Goal: Complete application form

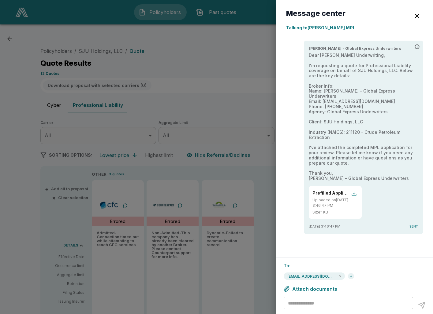
click at [184, 63] on div at bounding box center [216, 157] width 433 height 314
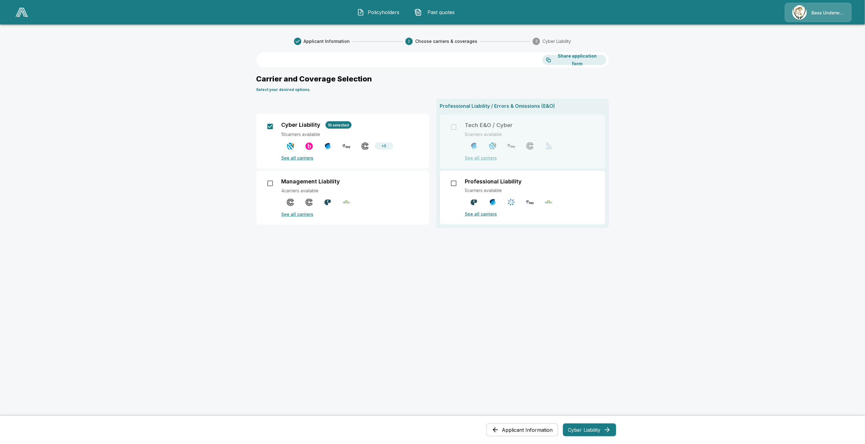
click at [366, 13] on button "Policyholders" at bounding box center [378, 12] width 53 height 16
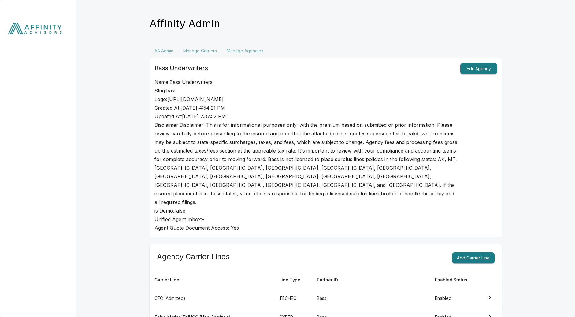
scroll to position [238, 0]
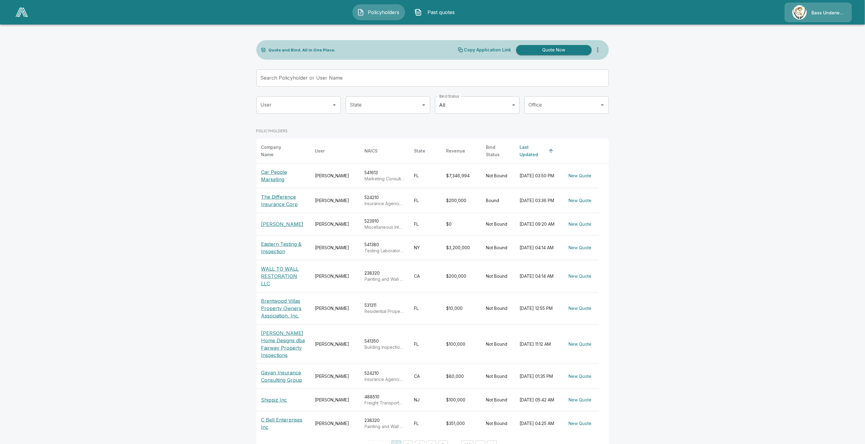
click at [278, 173] on p "Car People Marketing" at bounding box center [283, 175] width 44 height 15
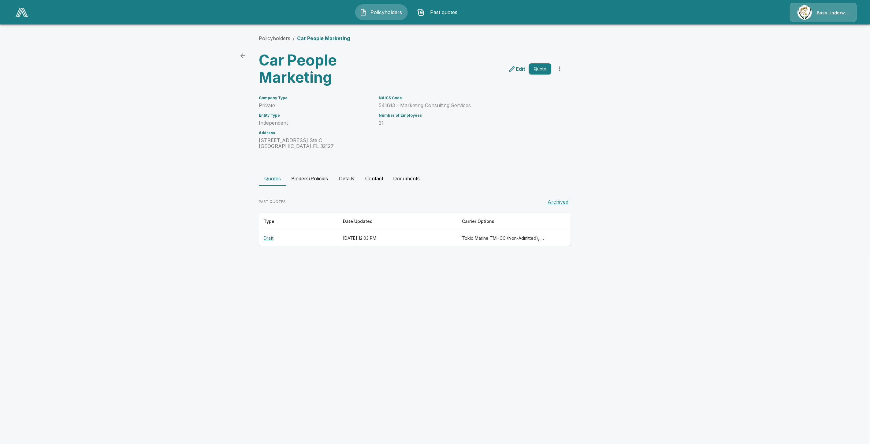
click at [266, 238] on th "Draft" at bounding box center [298, 238] width 79 height 16
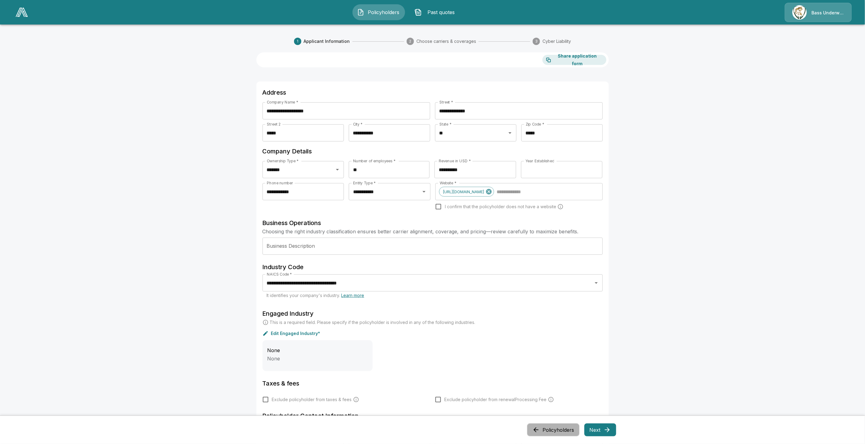
click at [540, 431] on icon "button" at bounding box center [535, 429] width 7 height 7
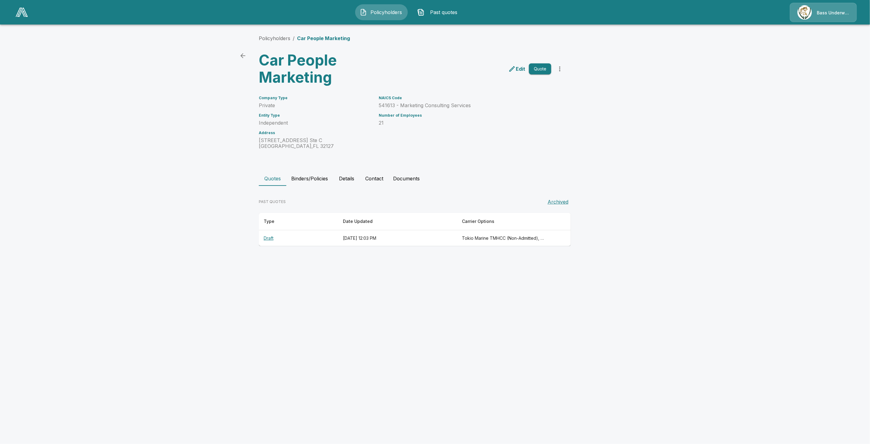
click at [247, 55] on link "back" at bounding box center [243, 56] width 12 height 12
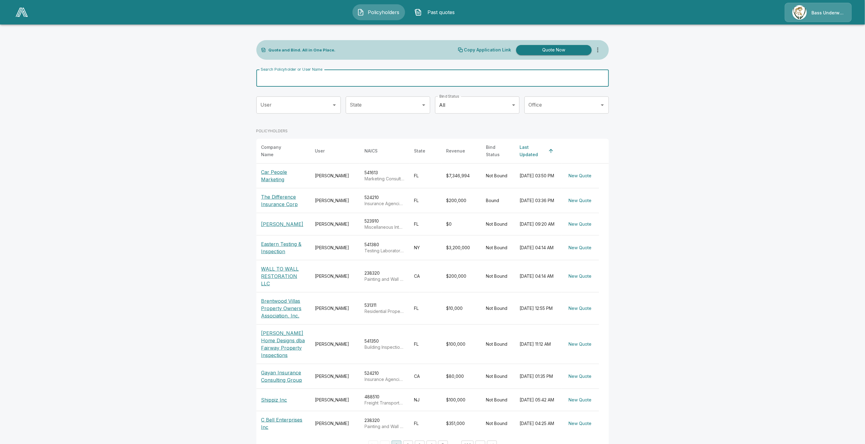
click at [315, 80] on input "Search Policyholder or User Name" at bounding box center [429, 77] width 346 height 17
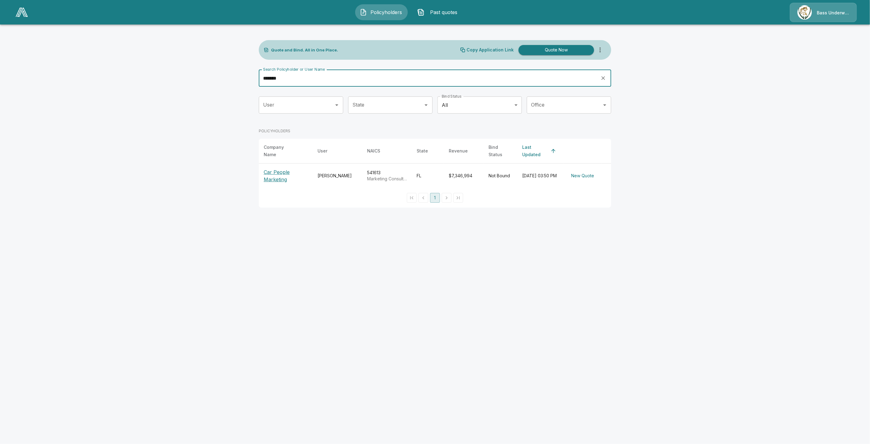
type input "*******"
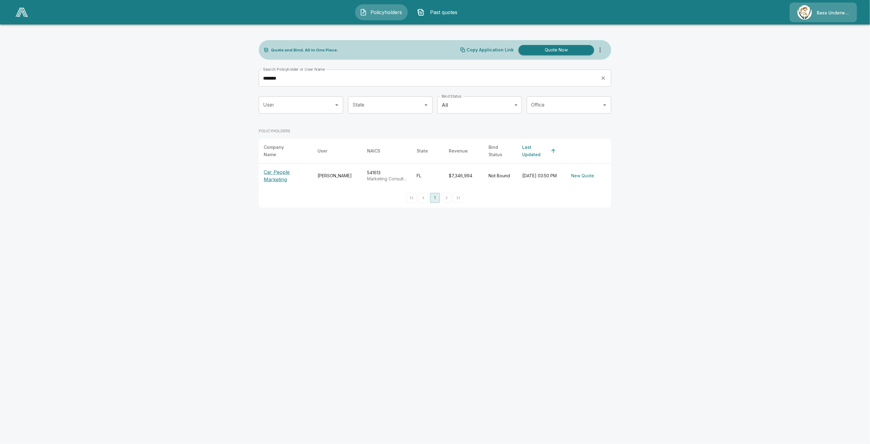
click at [277, 175] on p "Car People Marketing" at bounding box center [286, 175] width 44 height 15
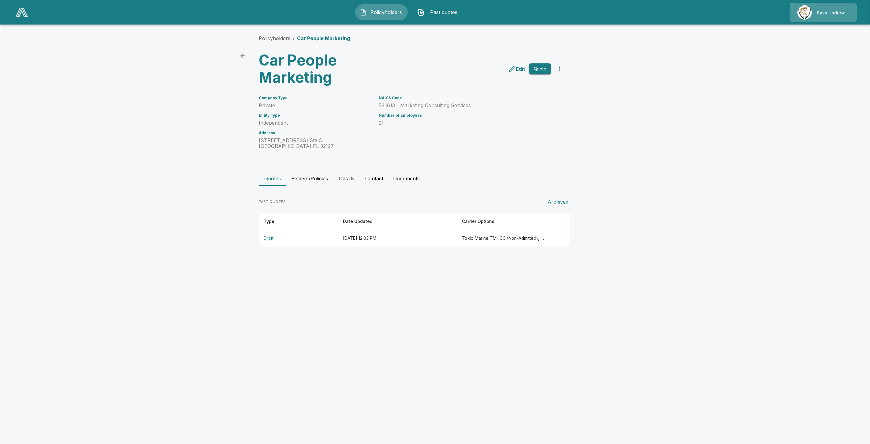
click at [270, 238] on th "Draft" at bounding box center [298, 238] width 79 height 16
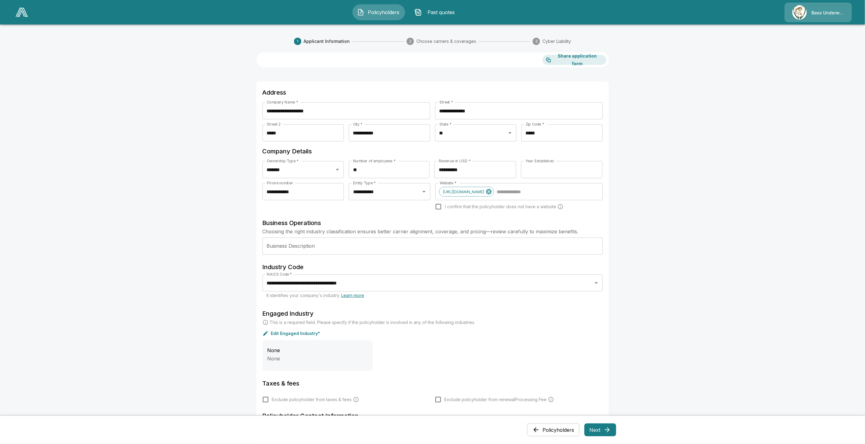
click at [604, 437] on div "Policyholders Next" at bounding box center [432, 429] width 367 height 18
click at [604, 434] on button "Next" at bounding box center [600, 429] width 32 height 13
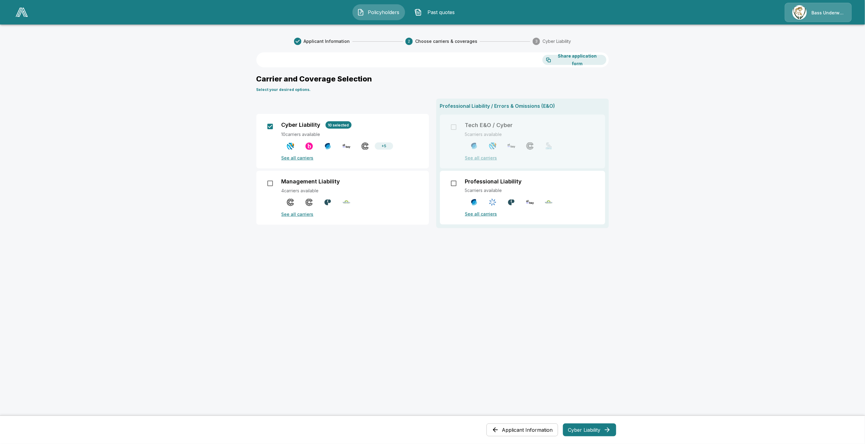
click at [548, 426] on button "Applicant Information" at bounding box center [522, 429] width 72 height 13
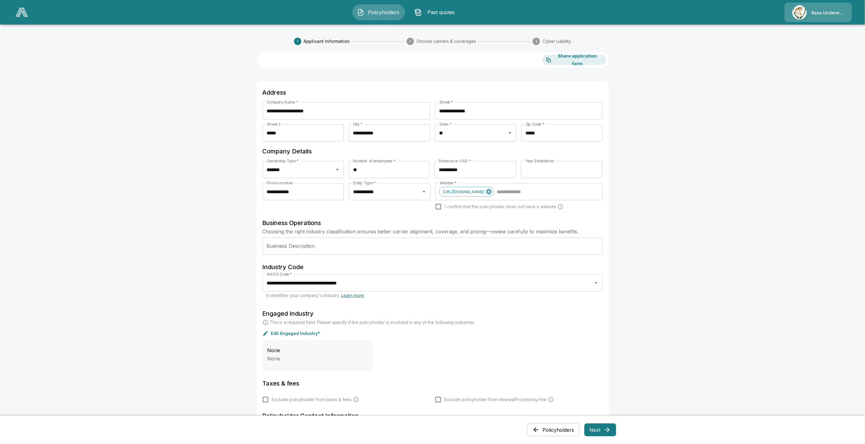
click at [592, 426] on button "Next" at bounding box center [600, 429] width 32 height 13
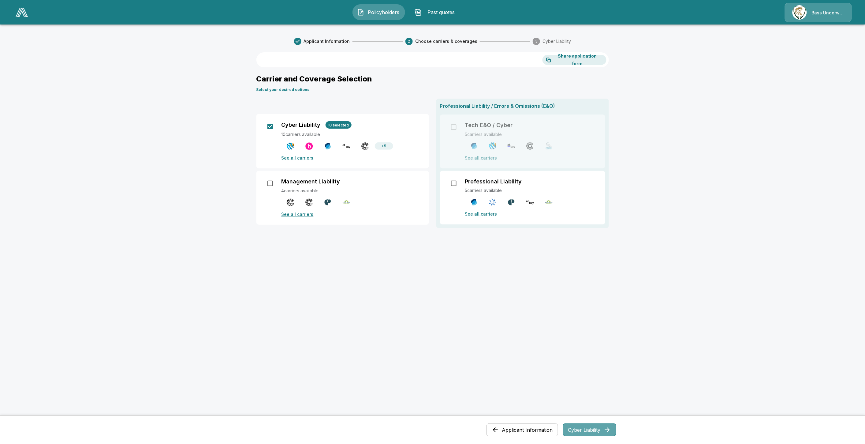
click at [592, 426] on button "Cyber Liability" at bounding box center [589, 429] width 53 height 13
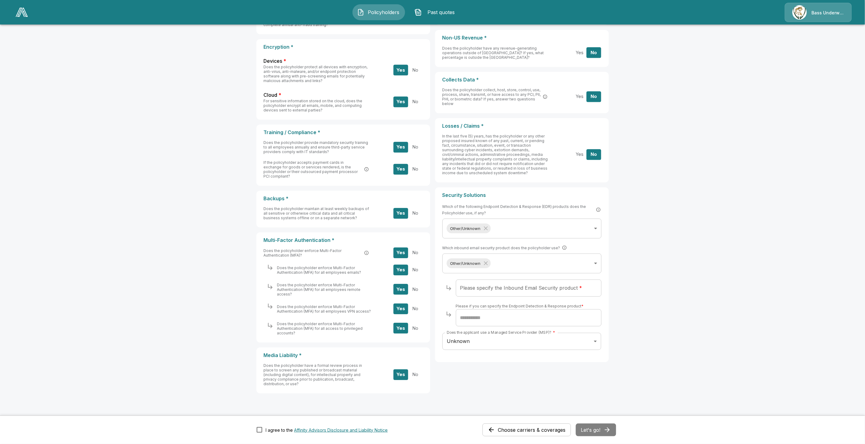
scroll to position [136, 0]
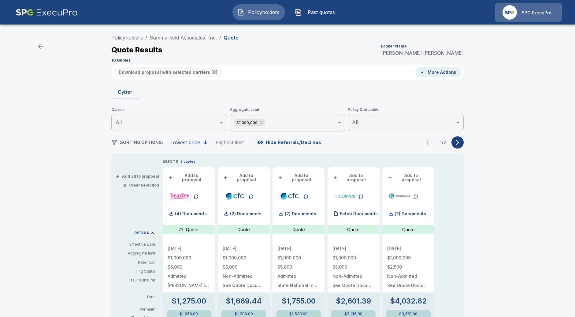
scroll to position [68, 0]
